Goal: Task Accomplishment & Management: Manage account settings

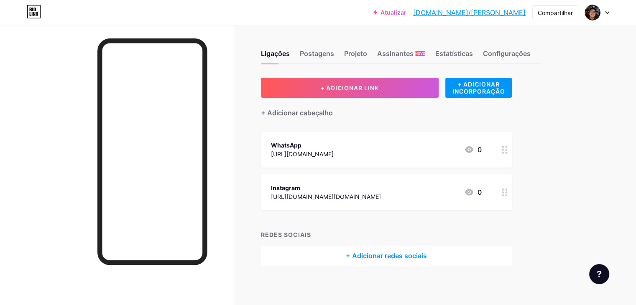
click at [629, 48] on div "Atualizar [DOMAIN_NAME]/antoni... [DOMAIN_NAME]/[PERSON_NAME] Trocar de conta […" at bounding box center [318, 154] width 636 height 308
click at [588, 14] on img at bounding box center [591, 12] width 13 height 13
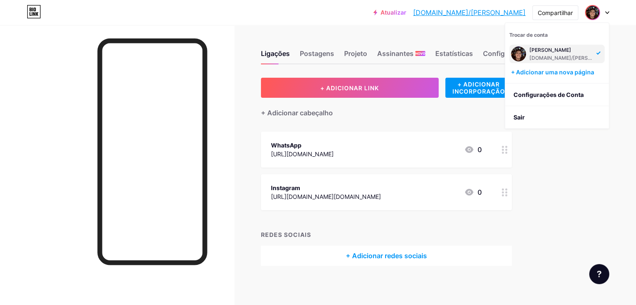
click at [303, 259] on div "+ Adicionar redes sociais" at bounding box center [386, 256] width 251 height 20
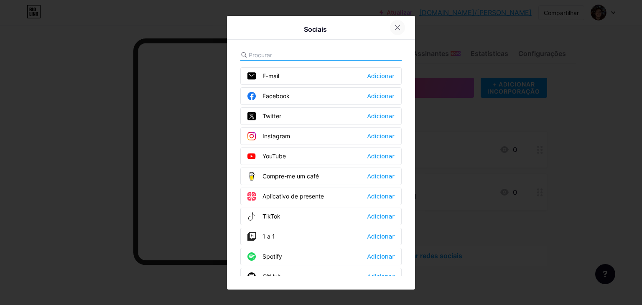
click at [398, 22] on div at bounding box center [397, 27] width 15 height 15
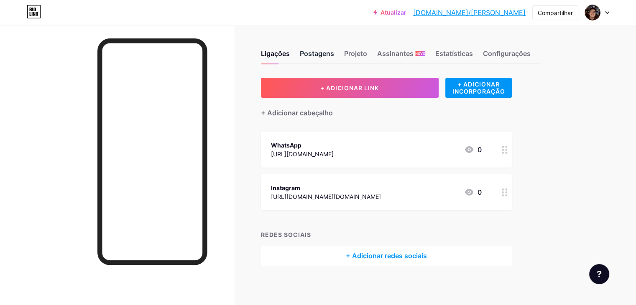
click at [334, 49] on font "Postagens" at bounding box center [317, 53] width 34 height 10
click at [367, 53] on font "Projeto" at bounding box center [355, 53] width 23 height 8
click at [413, 53] on font "Assinantes" at bounding box center [395, 53] width 36 height 8
click at [512, 54] on div "Ligações Postagens Projeto Assinantes NOVO Estatísticas Configurações" at bounding box center [401, 49] width 280 height 29
click at [521, 54] on font "Configurações" at bounding box center [507, 53] width 48 height 8
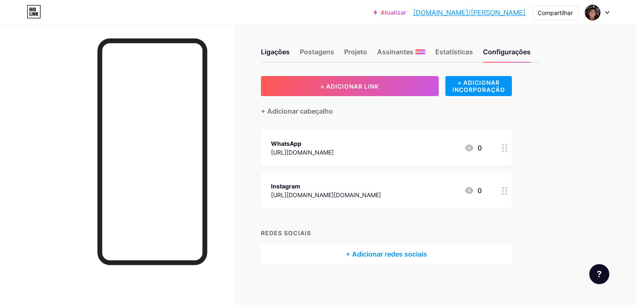
scroll to position [2, 0]
click at [595, 8] on img at bounding box center [591, 12] width 13 height 13
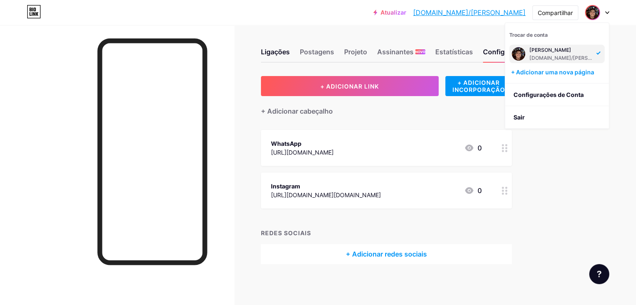
click at [516, 56] on img at bounding box center [517, 53] width 13 height 13
click at [528, 93] on font "Configurações de Conta" at bounding box center [548, 94] width 70 height 7
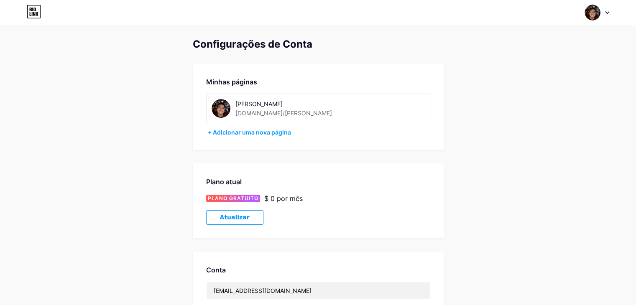
click at [221, 107] on img at bounding box center [220, 108] width 19 height 19
click at [269, 112] on font "[DOMAIN_NAME]/[PERSON_NAME]" at bounding box center [283, 112] width 97 height 7
click at [245, 107] on font "[PERSON_NAME]" at bounding box center [258, 103] width 47 height 7
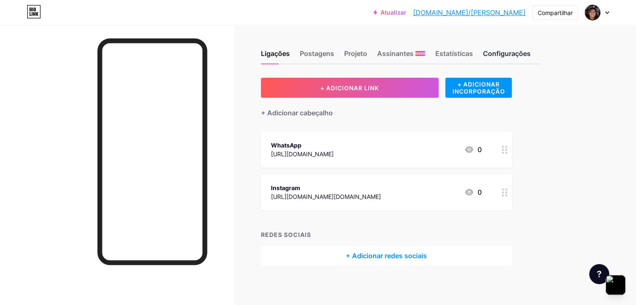
click at [530, 52] on font "Configurações" at bounding box center [507, 53] width 48 height 8
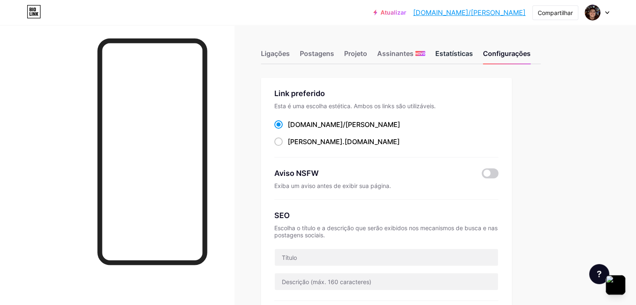
click at [473, 62] on div "Estatísticas" at bounding box center [454, 55] width 38 height 15
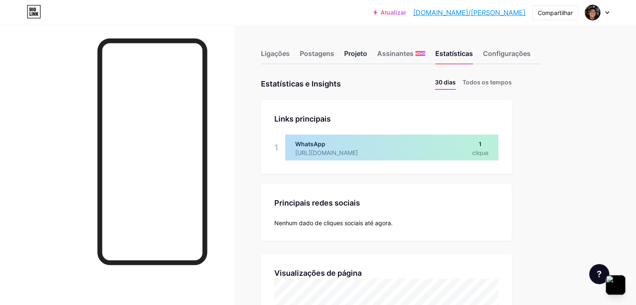
scroll to position [305, 635]
click at [413, 56] on font "Assinantes" at bounding box center [395, 53] width 36 height 8
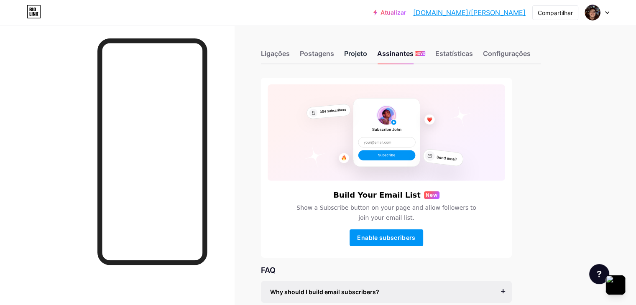
click at [367, 52] on font "Projeto" at bounding box center [355, 53] width 23 height 8
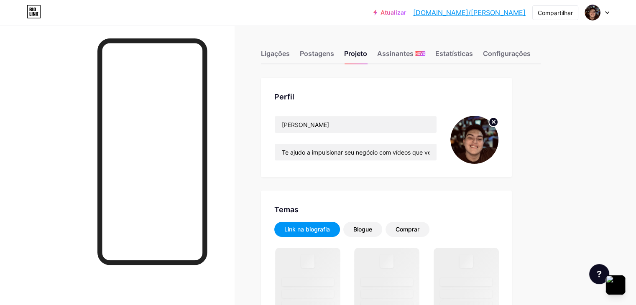
click at [498, 126] on img at bounding box center [474, 140] width 48 height 48
click at [498, 124] on icon at bounding box center [493, 122] width 10 height 10
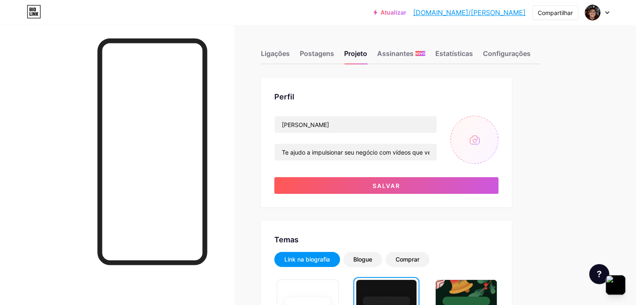
click at [498, 130] on input "file" at bounding box center [474, 140] width 48 height 48
click at [498, 121] on input "file" at bounding box center [474, 140] width 48 height 48
click at [498, 156] on input "file" at bounding box center [474, 140] width 48 height 48
type input "C:\fakepath\IMG_3728 (1).jpg"
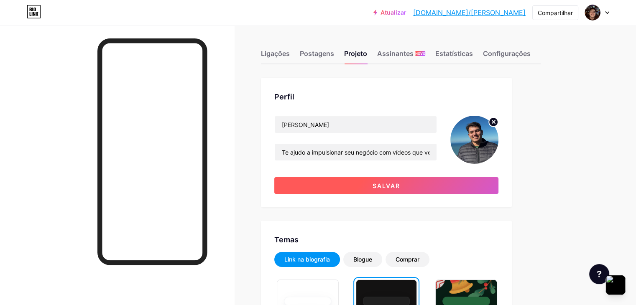
click at [496, 182] on button "Salvar" at bounding box center [386, 185] width 224 height 17
